Goal: Obtain resource: Obtain resource

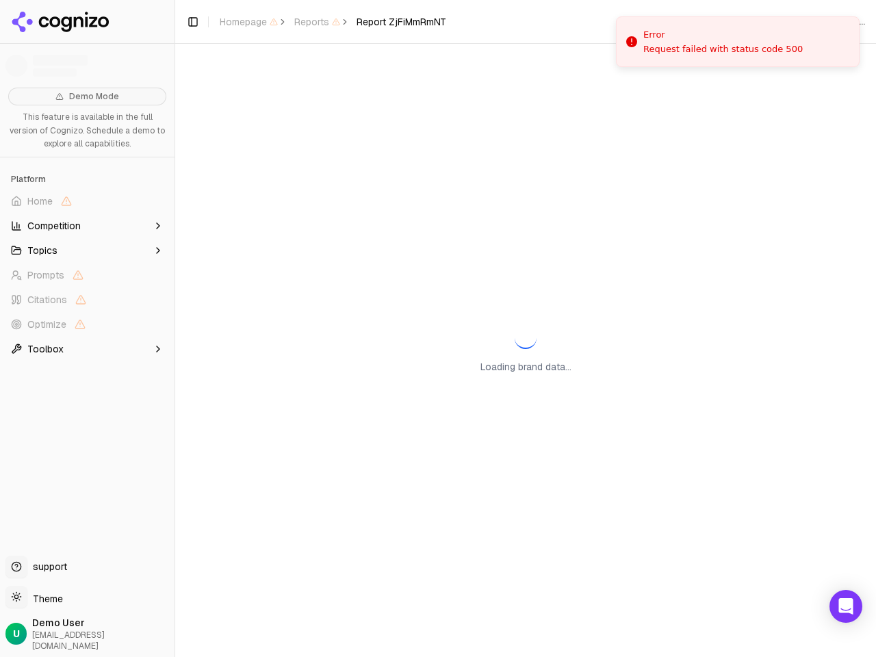
click at [87, 201] on span "Home" at bounding box center [86, 201] width 163 height 22
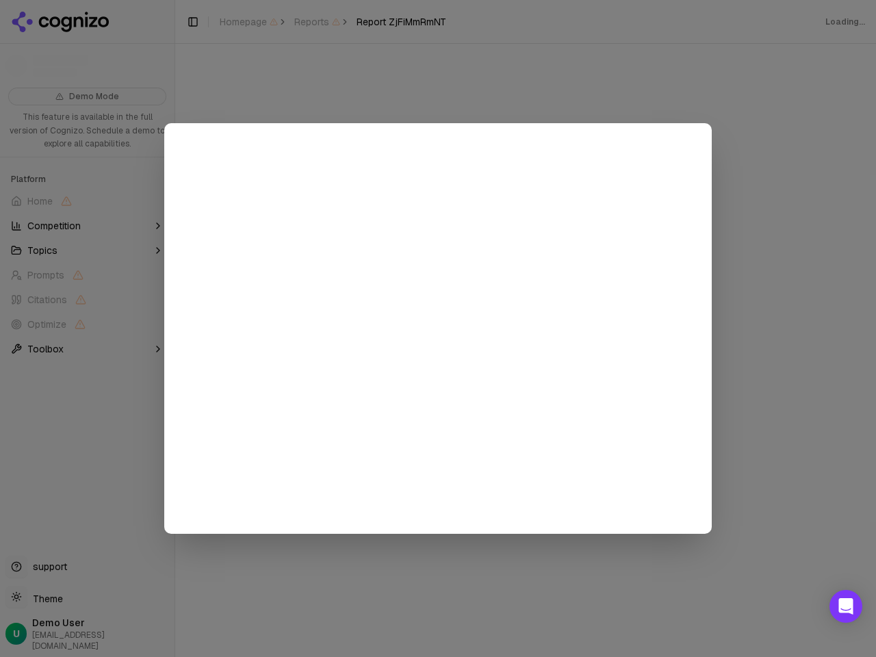
click at [87, 226] on div at bounding box center [438, 328] width 876 height 657
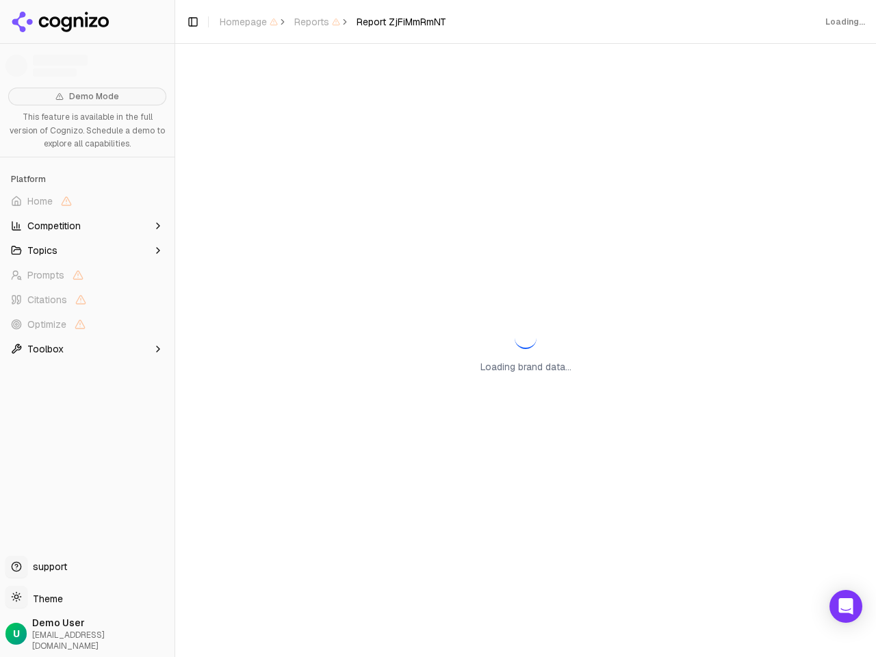
click at [87, 250] on button "Topics" at bounding box center [86, 250] width 163 height 22
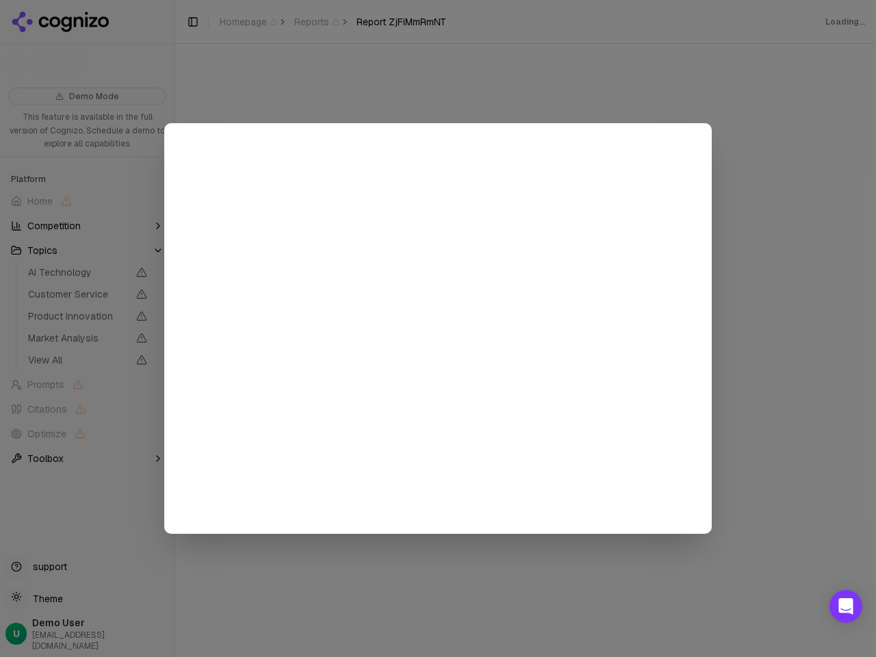
click at [87, 300] on div at bounding box center [438, 328] width 876 height 657
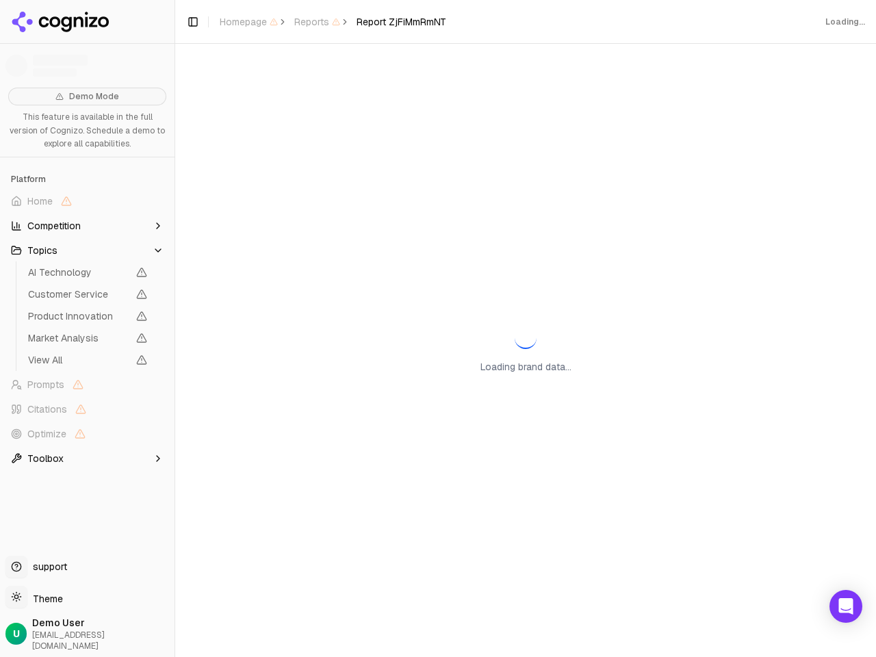
click at [87, 324] on span "Product Innovation" at bounding box center [88, 315] width 130 height 19
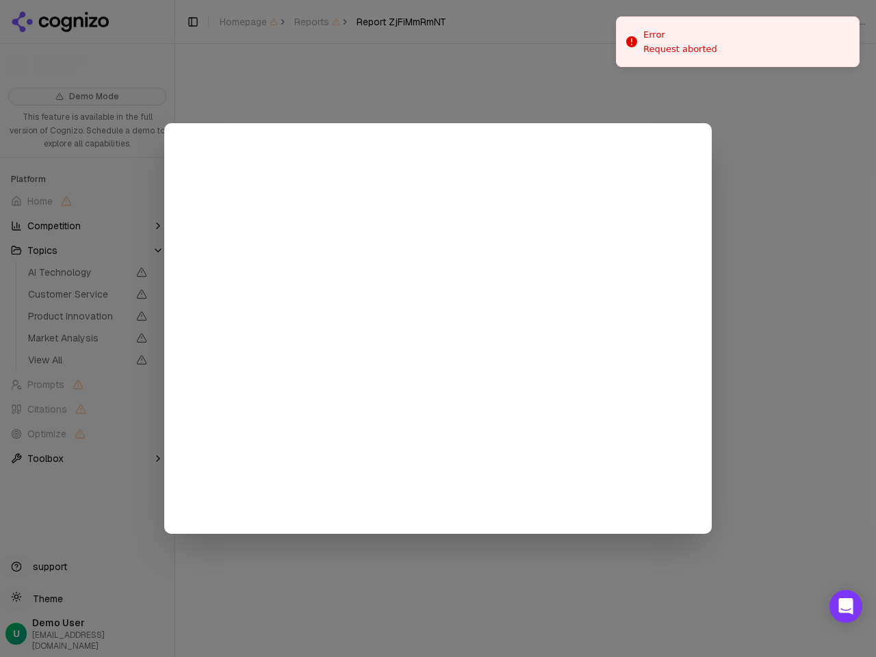
click at [87, 349] on div at bounding box center [438, 328] width 876 height 657
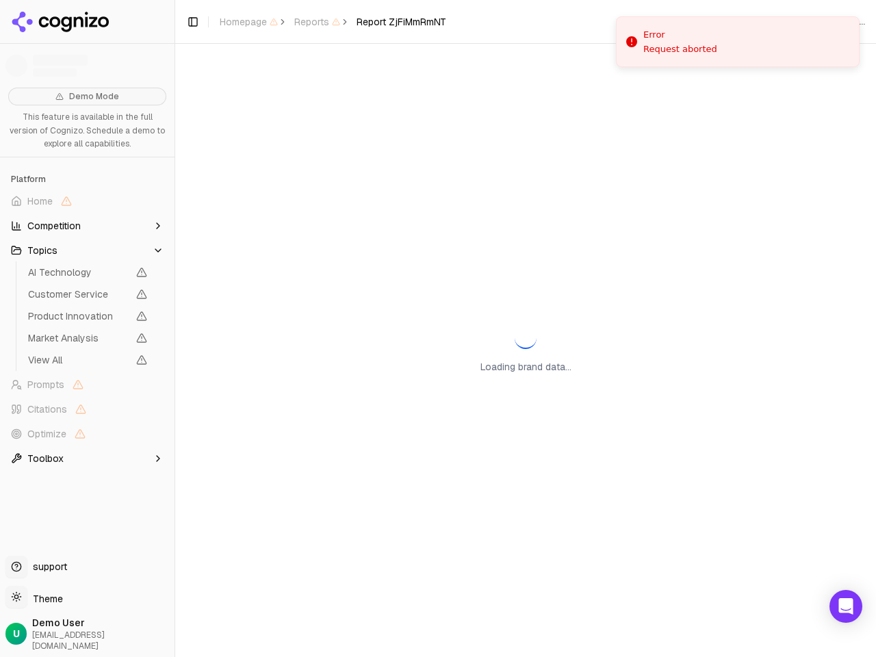
click at [174, 328] on button "Toggle Sidebar" at bounding box center [174, 328] width 11 height 657
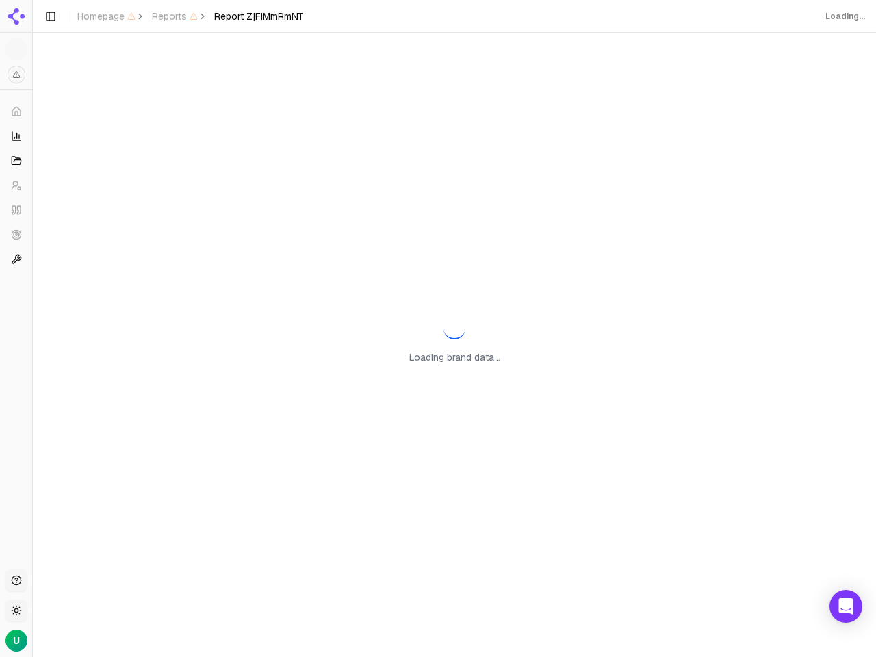
click at [193, 22] on div "Toggle Sidebar Homepage Reports Report ZjFiMmRmNT" at bounding box center [174, 16] width 282 height 19
click at [248, 22] on span "Report ZjFiMmRmNT" at bounding box center [259, 17] width 90 height 14
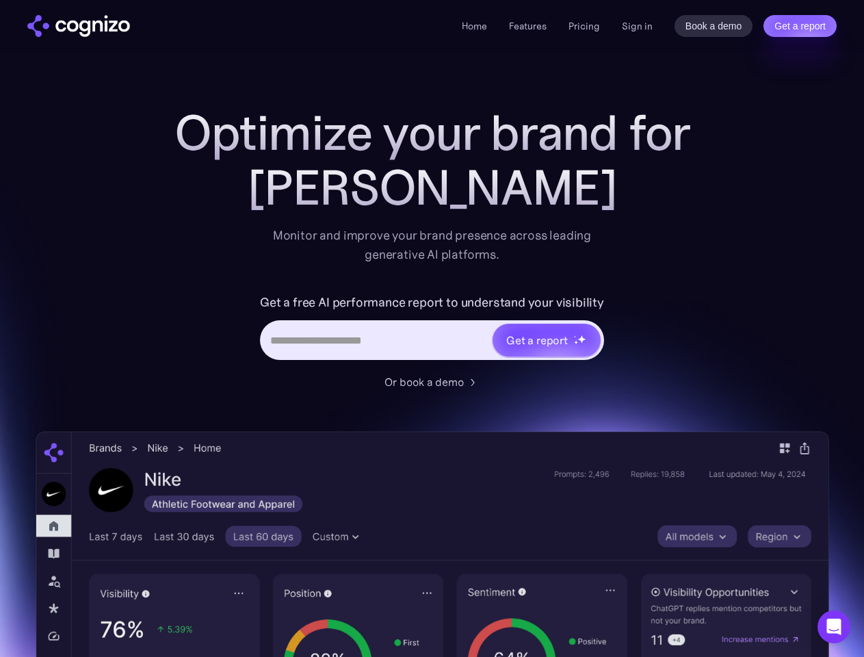
click at [800, 26] on link "Get a report" at bounding box center [799, 26] width 73 height 22
click at [0, 0] on input "Last name *" at bounding box center [0, 0] width 0 height 0
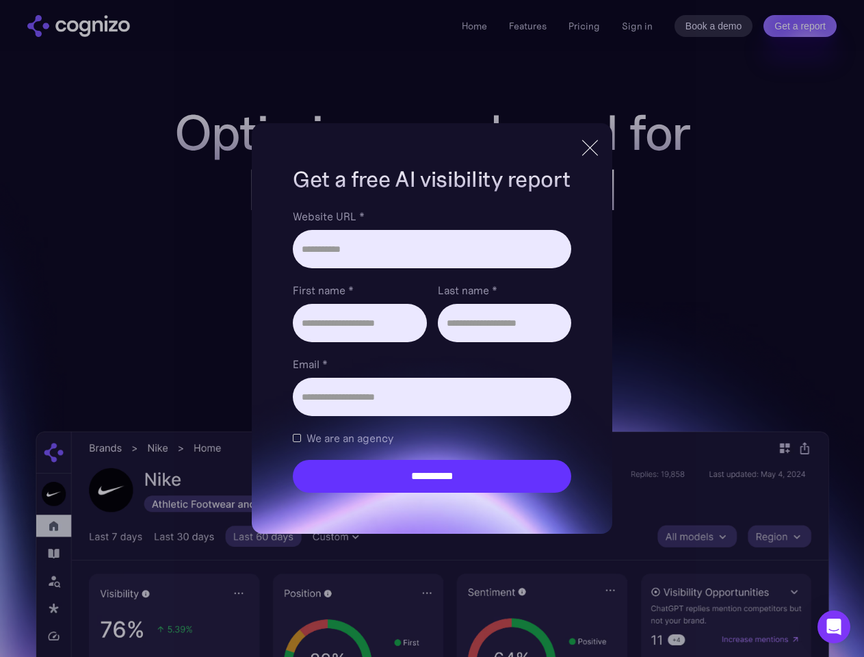
click at [834, 627] on icon "Open Intercom Messenger" at bounding box center [834, 626] width 14 height 16
